Goal: Information Seeking & Learning: Learn about a topic

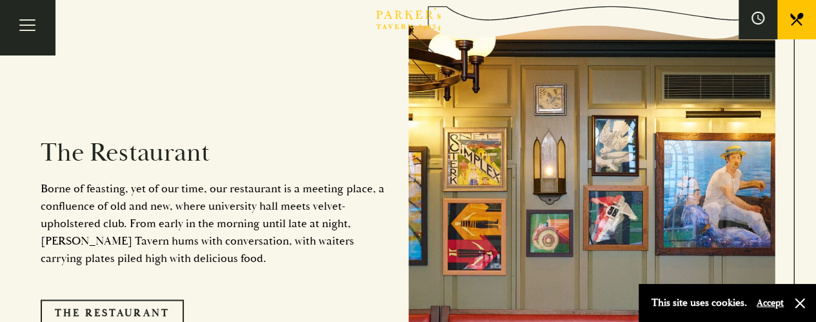
scroll to position [908, 0]
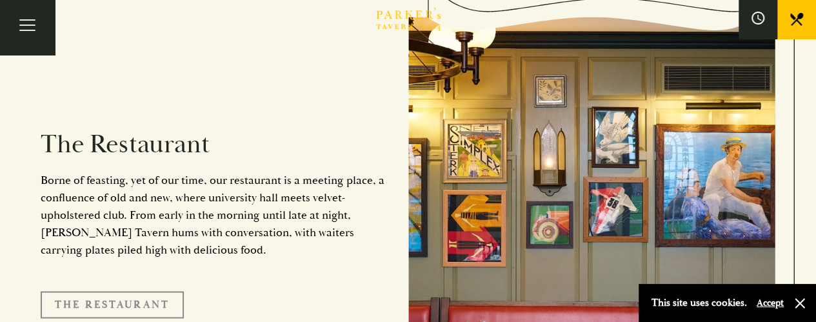
click at [139, 291] on link "The Restaurant" at bounding box center [112, 304] width 143 height 27
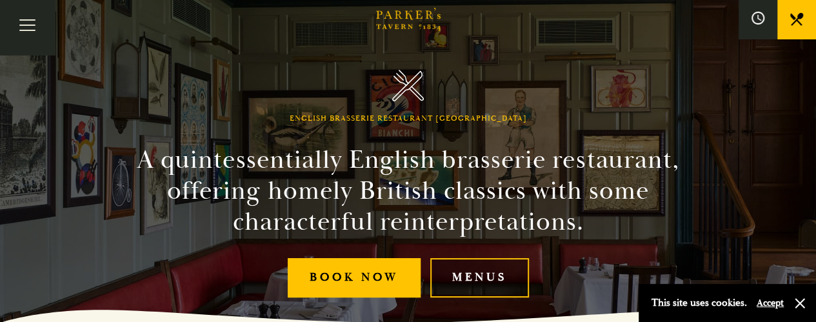
click at [446, 287] on link "Menus" at bounding box center [479, 277] width 99 height 39
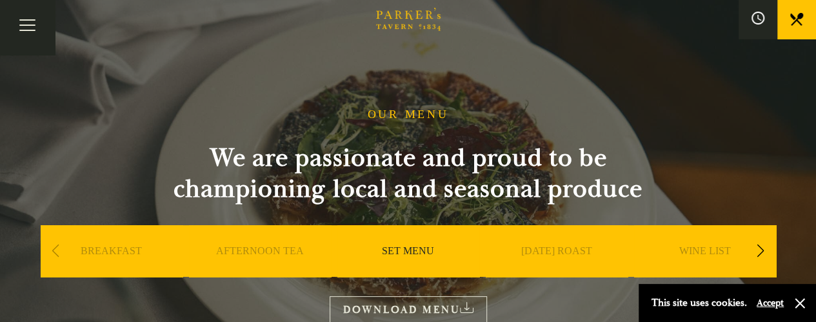
click at [433, 247] on link "SET MENU" at bounding box center [408, 271] width 52 height 52
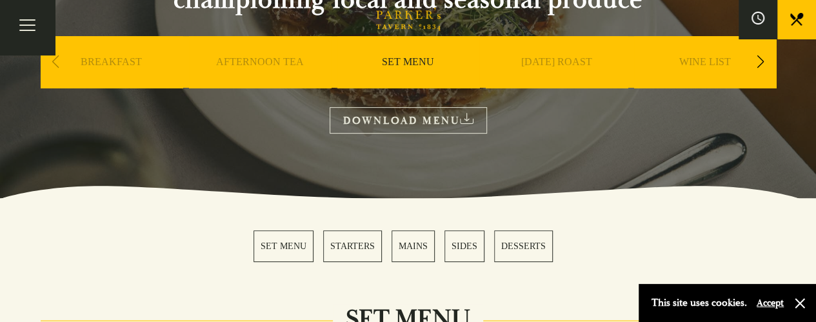
scroll to position [196, 0]
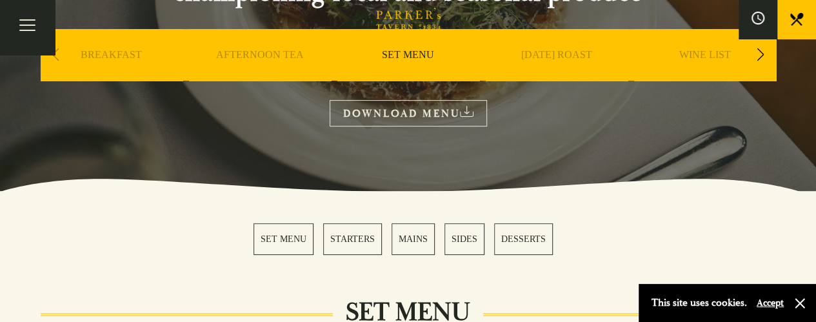
click at [303, 234] on link "SET MENU" at bounding box center [284, 239] width 60 height 32
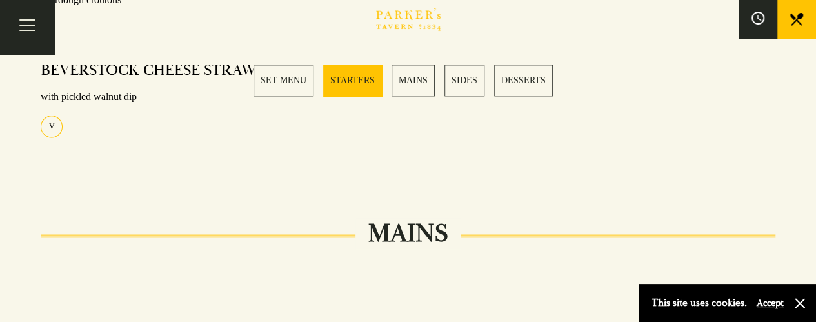
scroll to position [709, 0]
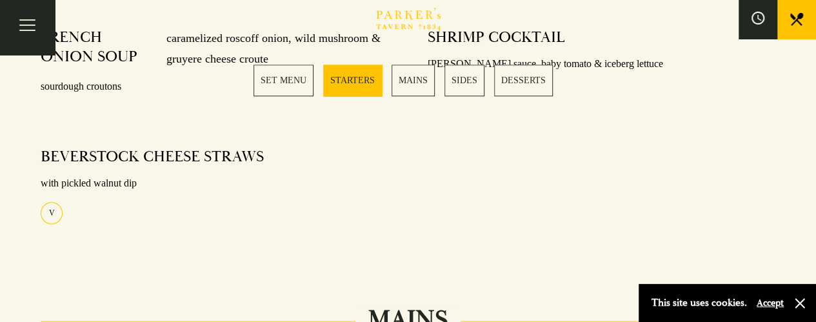
click at [428, 85] on link "MAINS" at bounding box center [413, 81] width 43 height 32
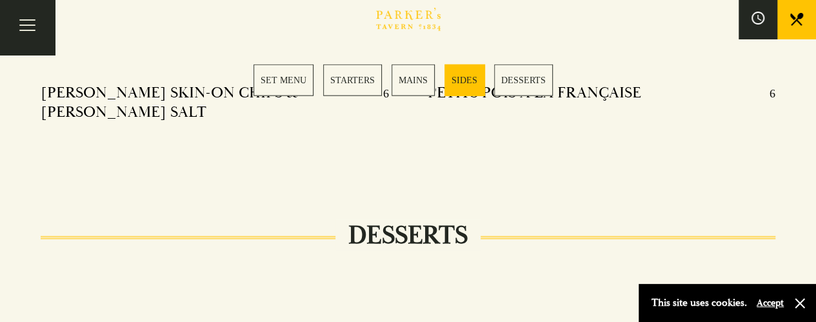
scroll to position [1483, 0]
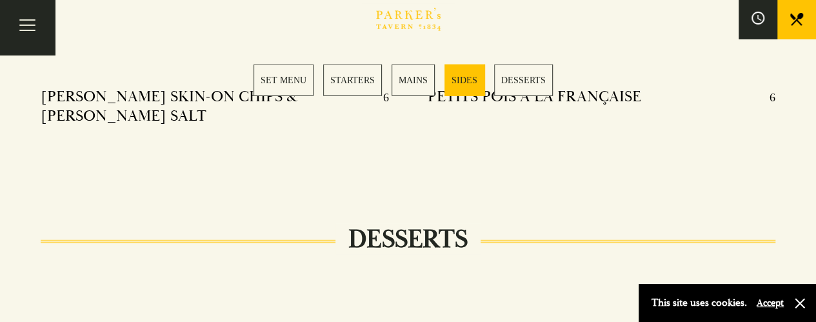
click at [418, 82] on link "MAINS" at bounding box center [413, 81] width 43 height 32
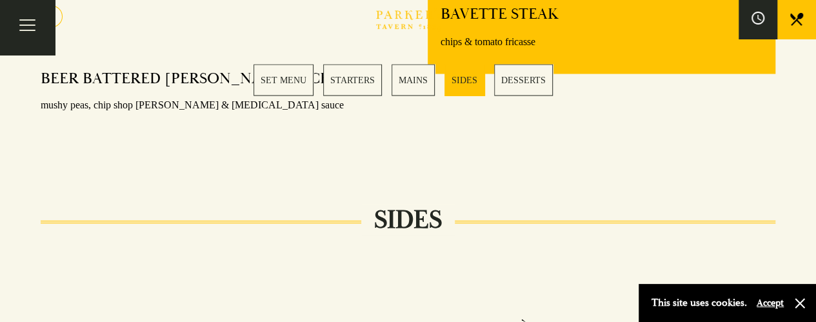
scroll to position [1318, 0]
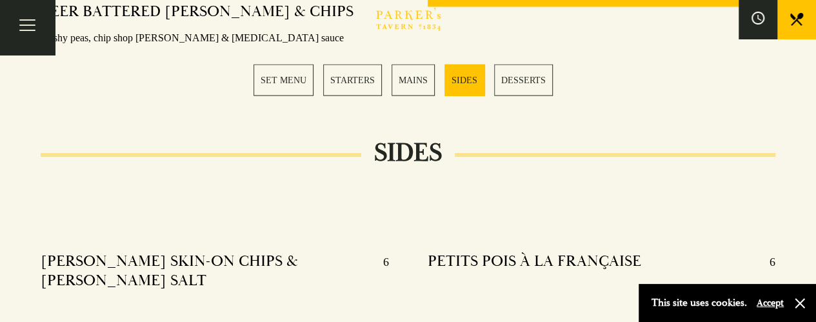
click at [418, 85] on link "MAINS" at bounding box center [413, 81] width 43 height 32
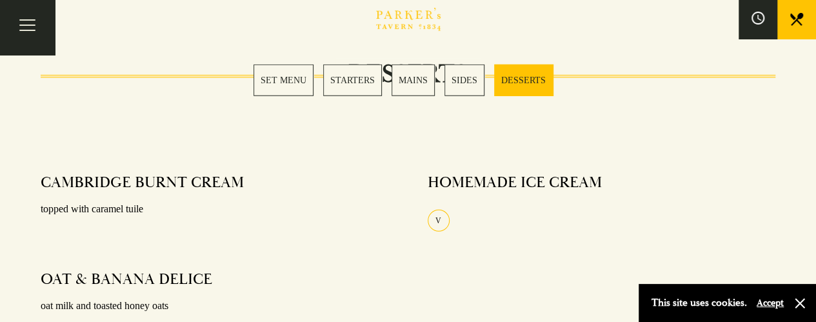
scroll to position [1667, 0]
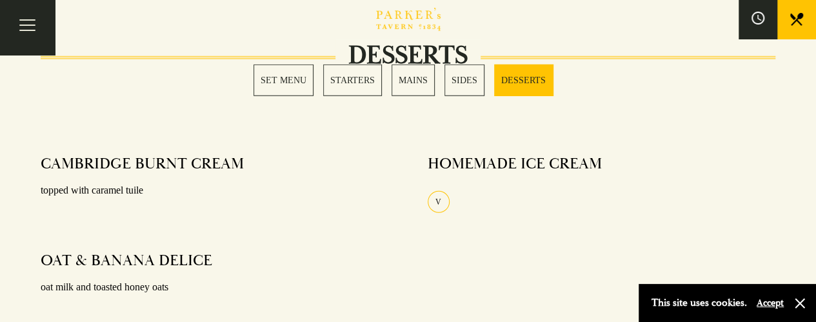
click at [283, 74] on link "SET MENU" at bounding box center [284, 81] width 60 height 32
